Goal: Register for event/course

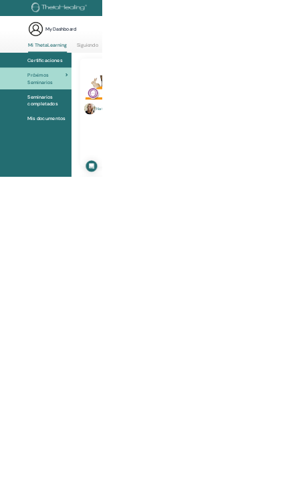
scroll to position [1, 0]
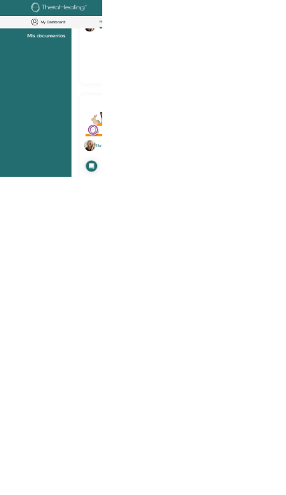
scroll to position [269, 0]
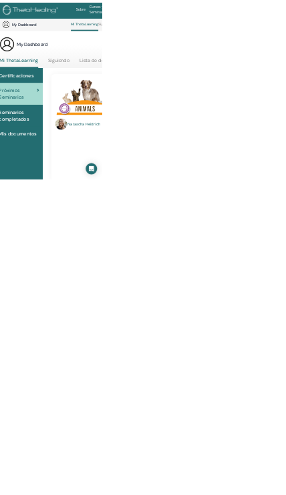
scroll to position [58, 0]
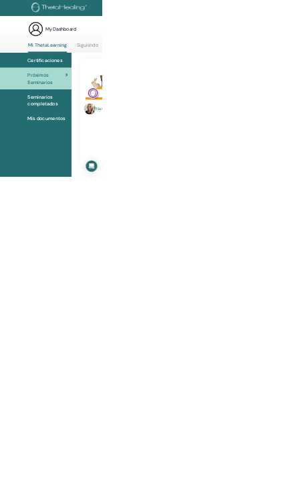
scroll to position [0, 0]
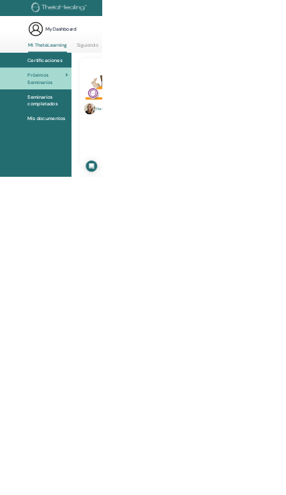
click at [243, 136] on link "Siguiendo" at bounding box center [245, 132] width 61 height 26
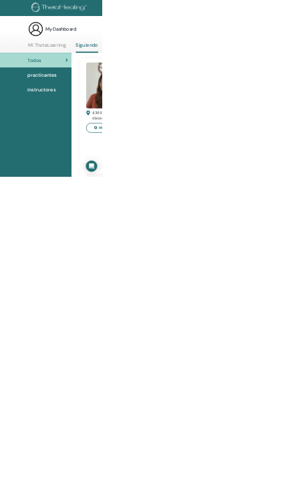
scroll to position [0, 48]
